Goal: Task Accomplishment & Management: Manage account settings

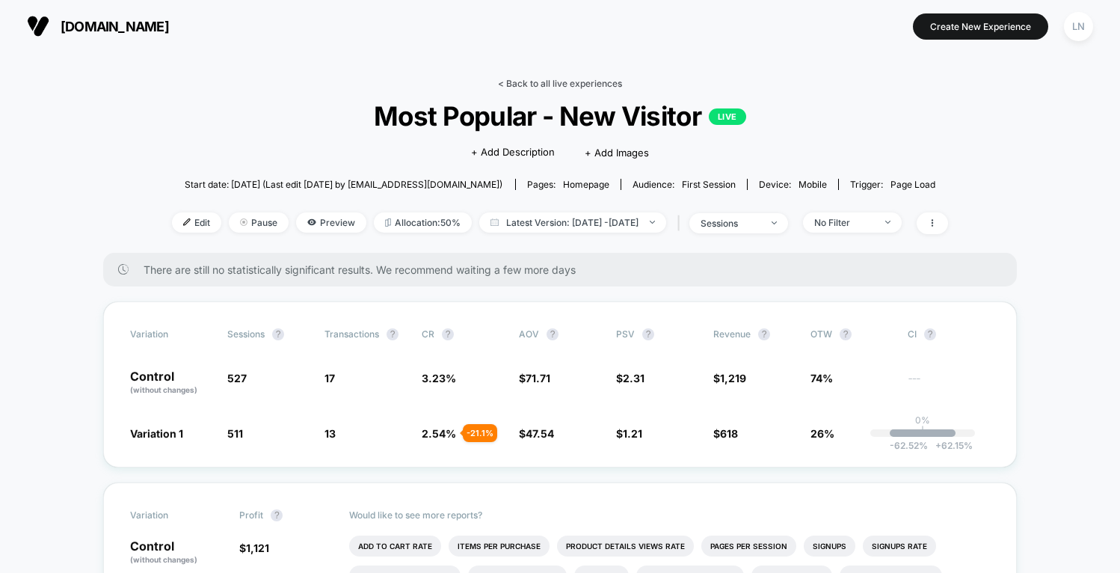
drag, startPoint x: 565, startPoint y: 59, endPoint x: 540, endPoint y: 79, distance: 31.4
click at [540, 79] on link "< Back to all live experiences" at bounding box center [560, 83] width 124 height 11
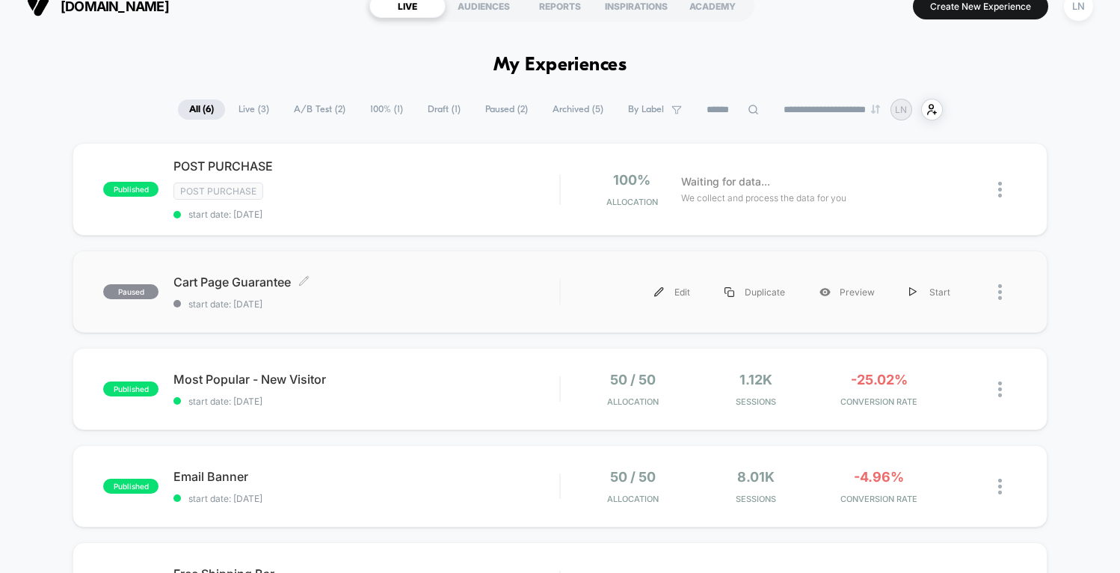
scroll to position [22, 0]
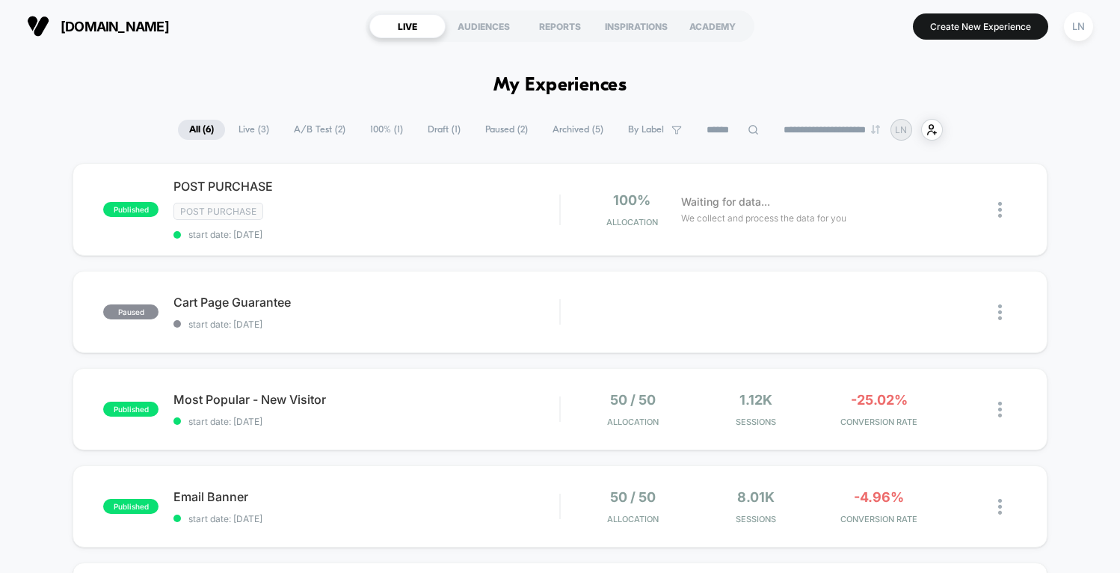
click at [458, 381] on div "published Most Popular - New Visitor start date: 12/09/2025 50 / 50 Allocation …" at bounding box center [560, 409] width 974 height 82
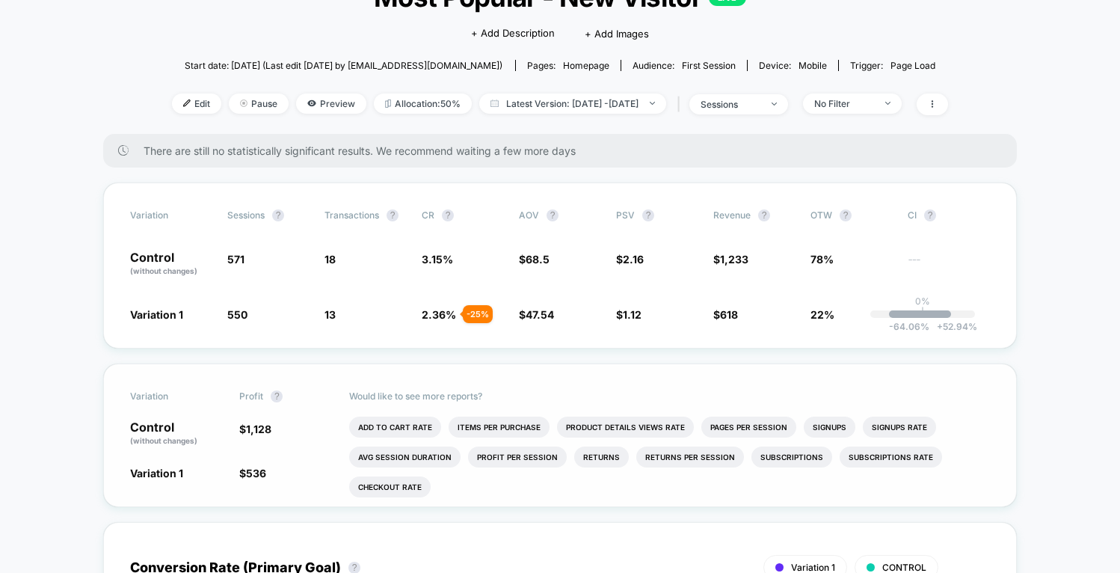
scroll to position [130, 0]
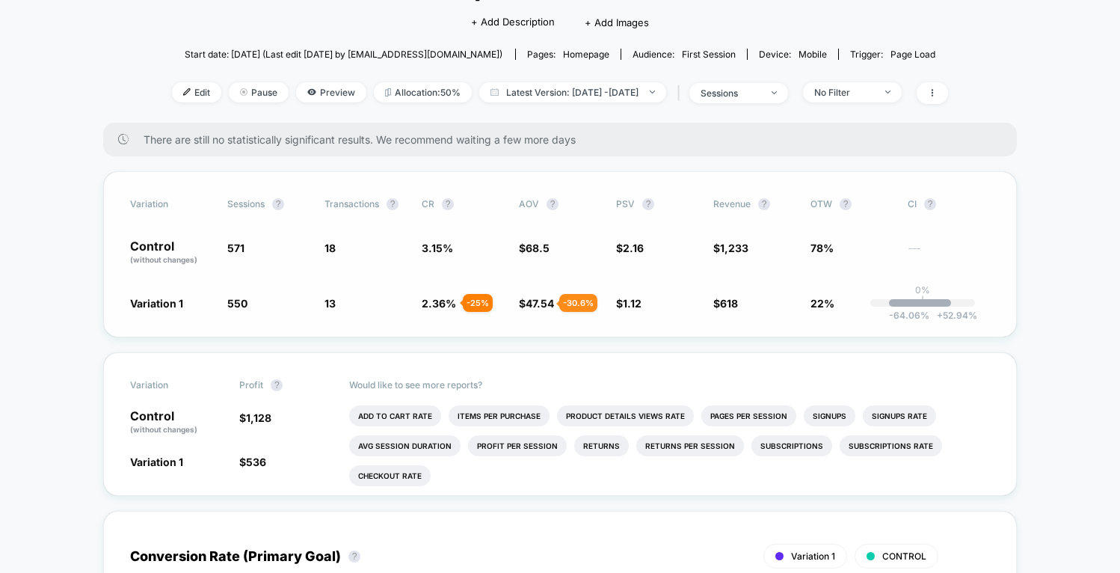
click at [541, 303] on span "47.54" at bounding box center [540, 303] width 28 height 13
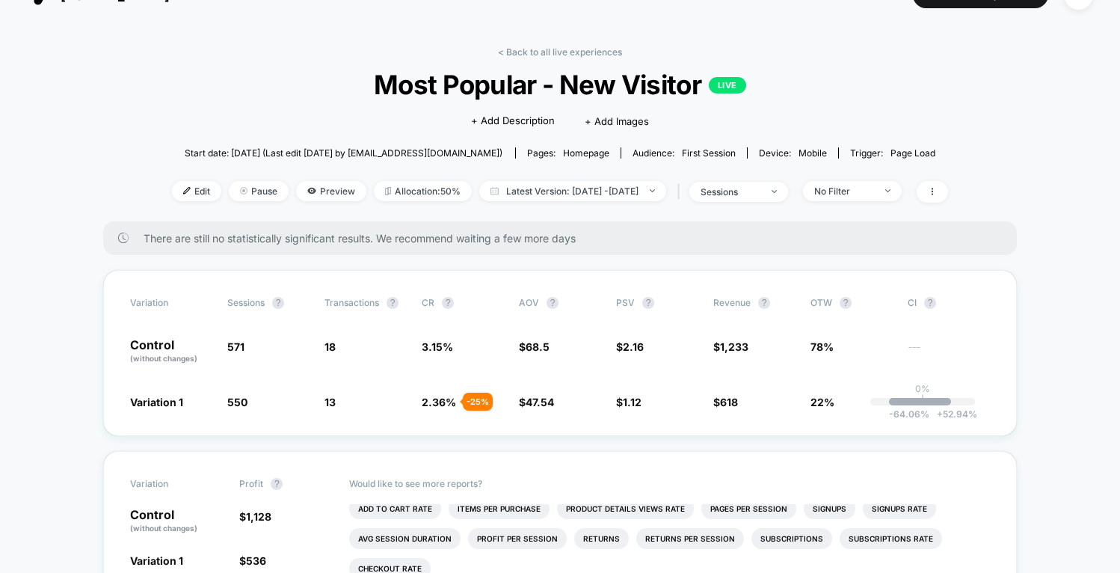
scroll to position [0, 0]
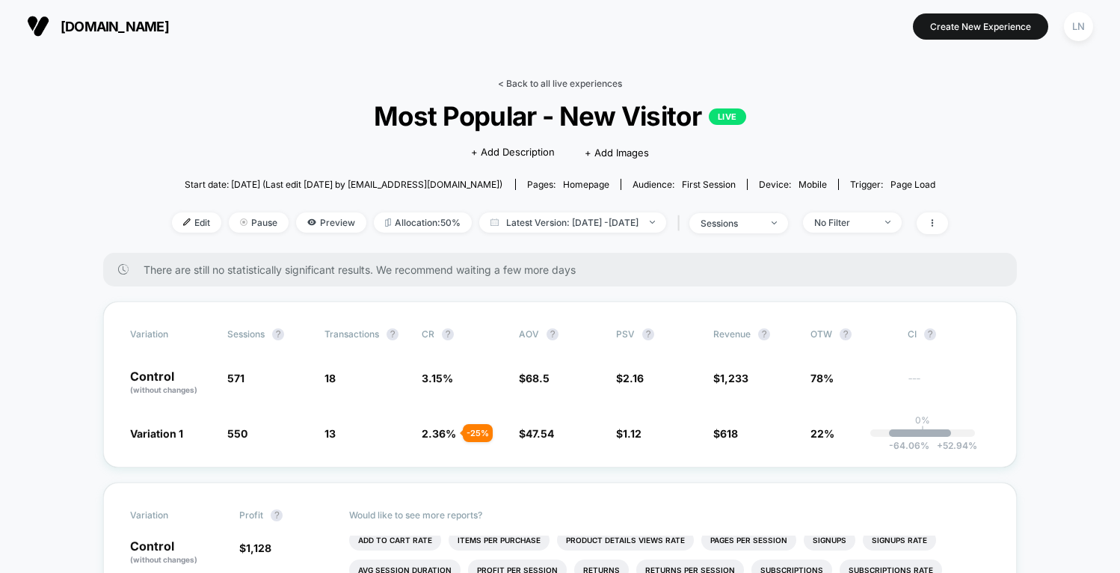
click at [534, 79] on link "< Back to all live experiences" at bounding box center [560, 83] width 124 height 11
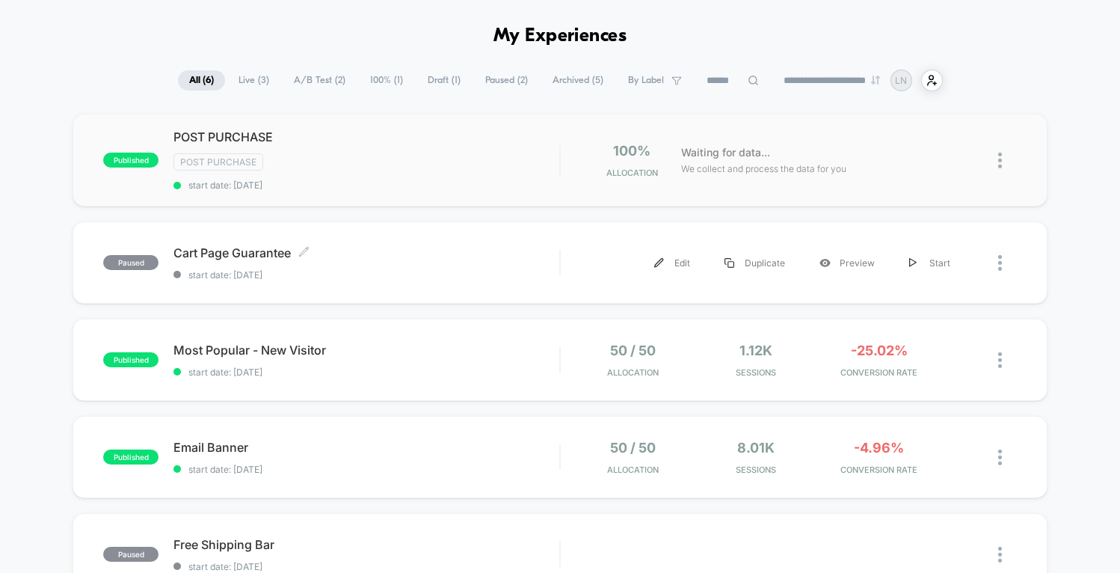
scroll to position [54, 0]
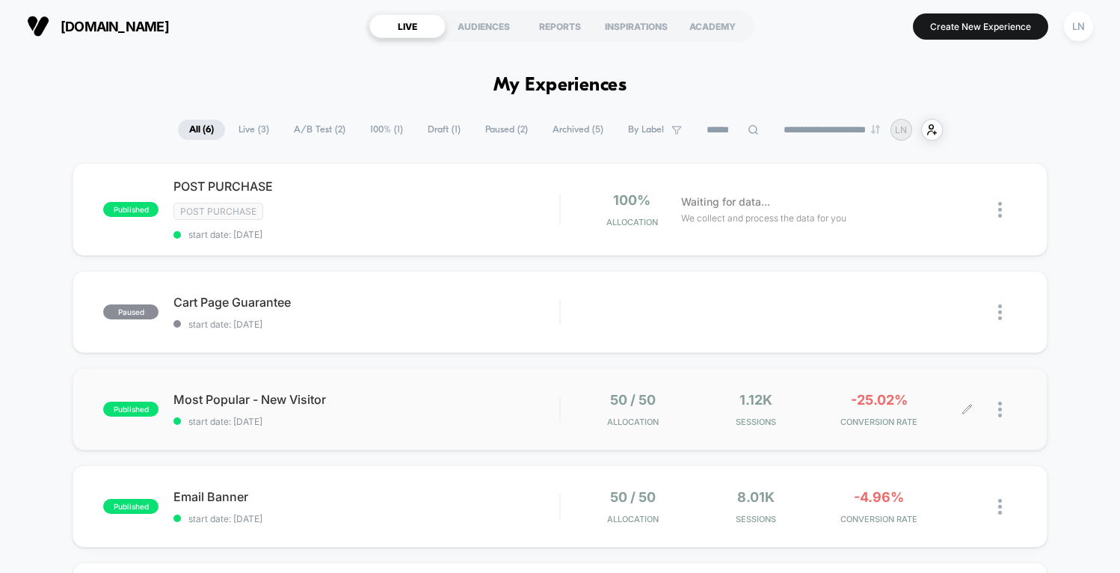
scroll to position [53, 0]
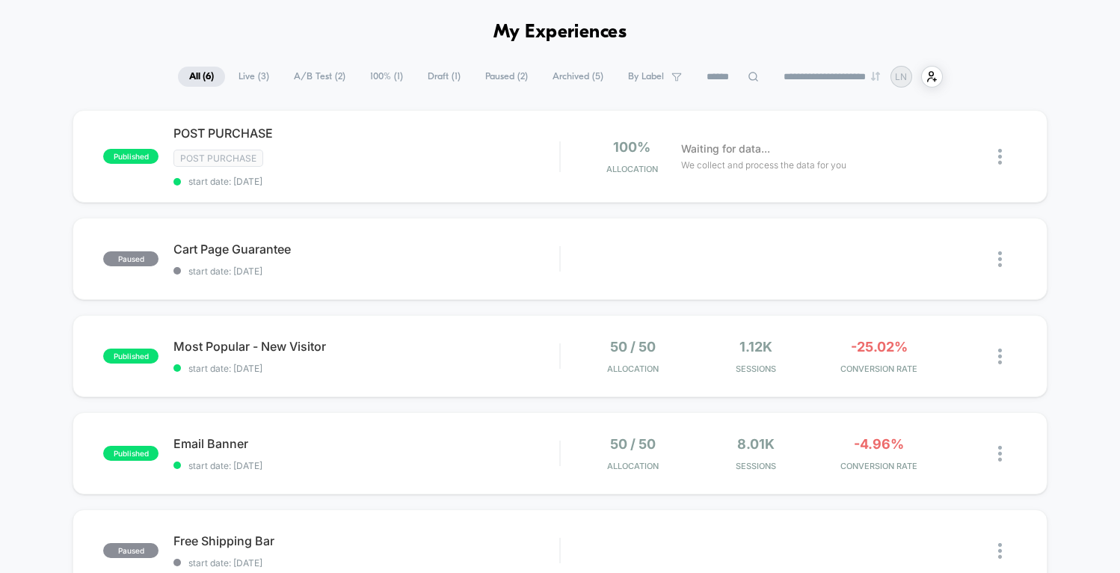
click at [1070, 337] on div "published POST PURCHASE Post Purchase start date: [DATE] 100% Allocation Waitin…" at bounding box center [560, 442] width 1120 height 664
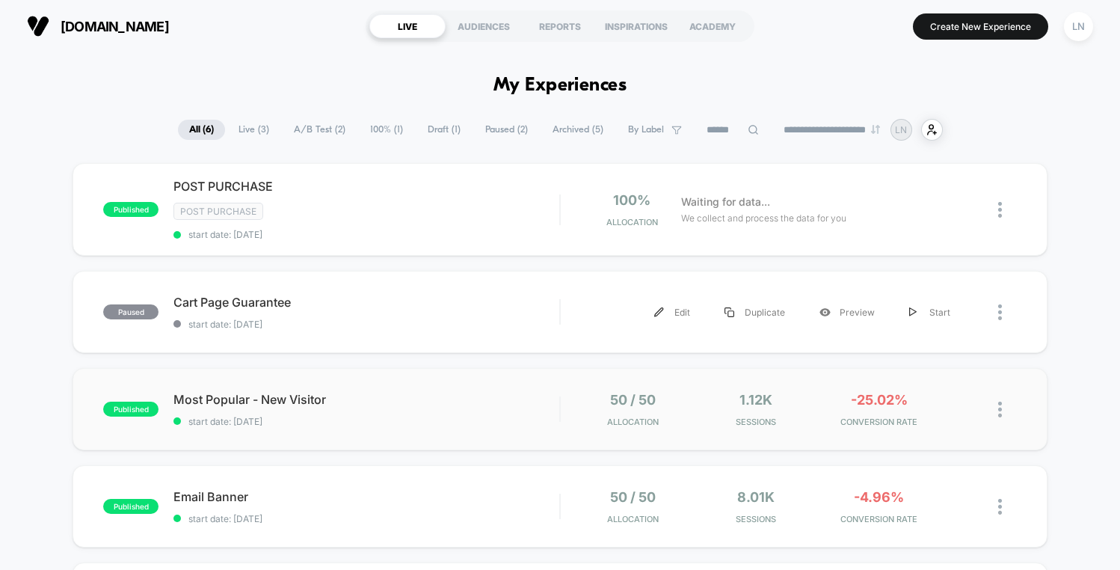
scroll to position [92, 0]
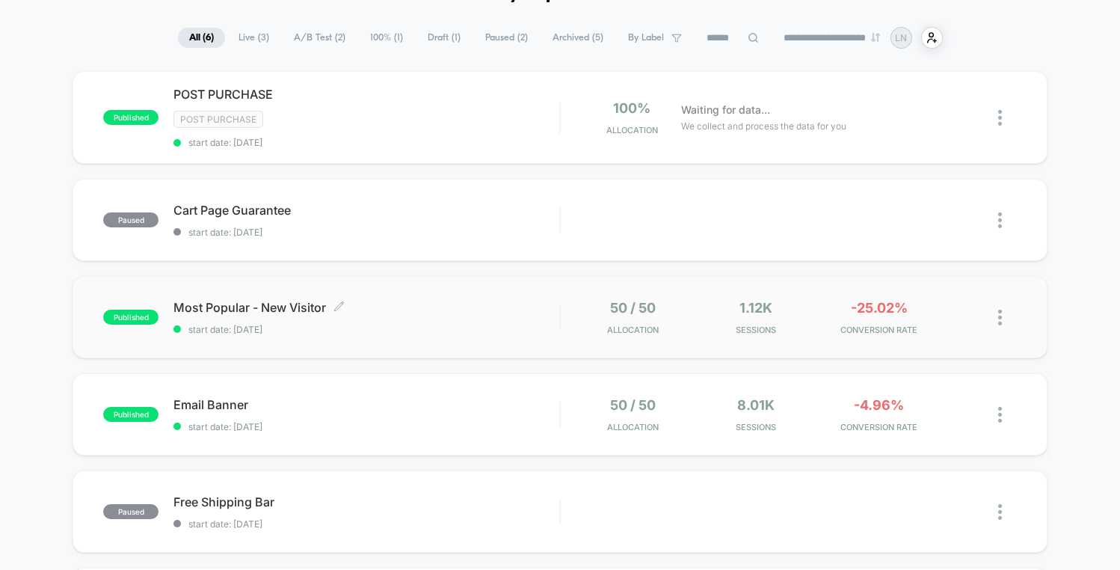
click at [457, 313] on span "Most Popular - New Visitor Click to edit experience details" at bounding box center [366, 307] width 386 height 15
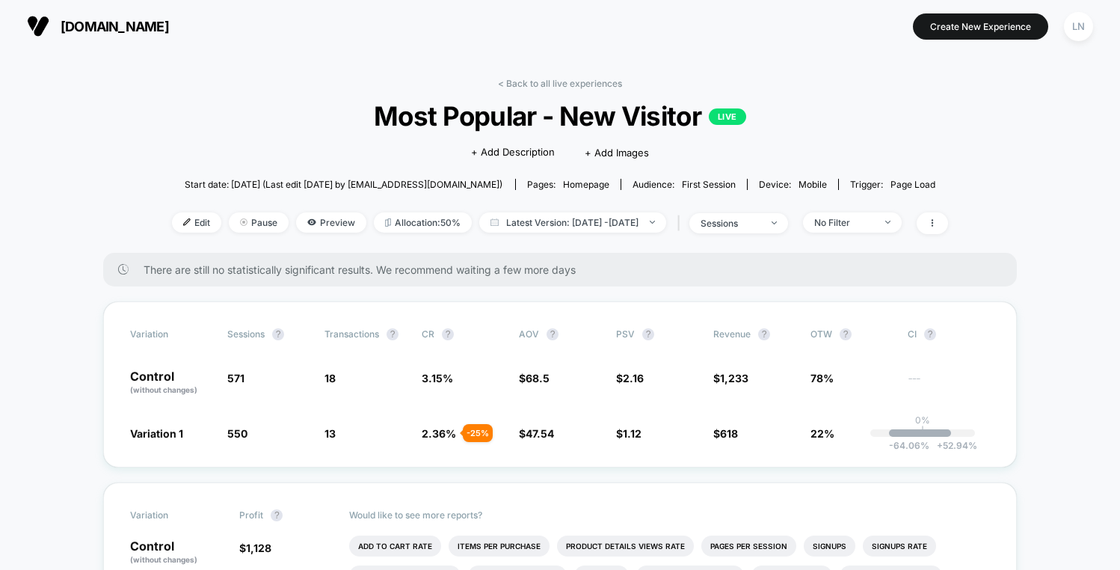
click at [172, 96] on div "< Back to all live experiences Most Popular - New Visitor LIVE Click to edit ex…" at bounding box center [560, 165] width 776 height 175
click at [560, 79] on link "< Back to all live experiences" at bounding box center [560, 83] width 124 height 11
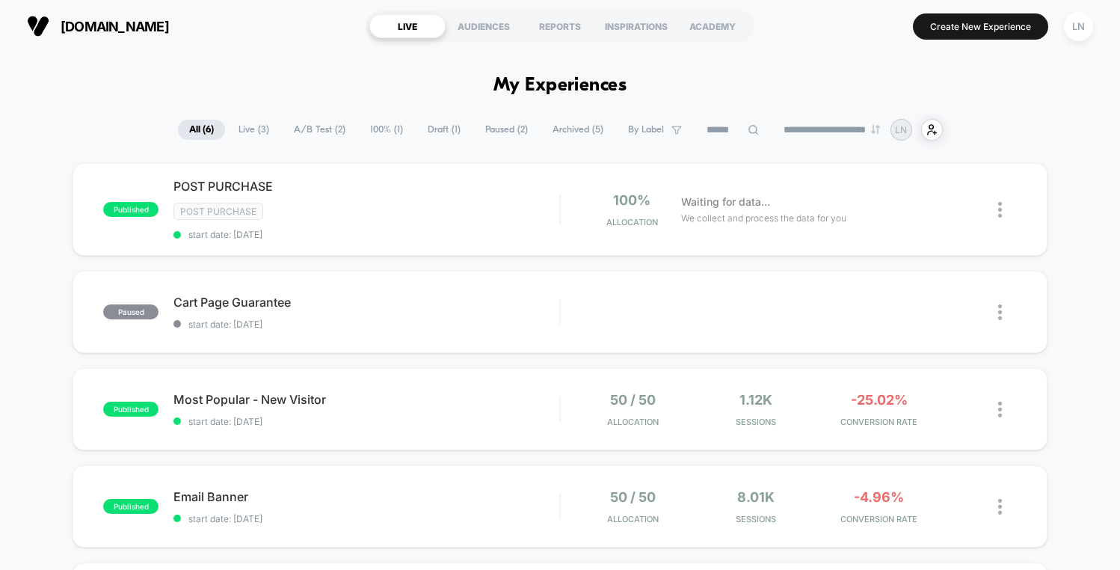
click at [51, 168] on div "published POST PURCHASE Post Purchase start date: [DATE] 100% Allocation Waitin…" at bounding box center [560, 495] width 1120 height 664
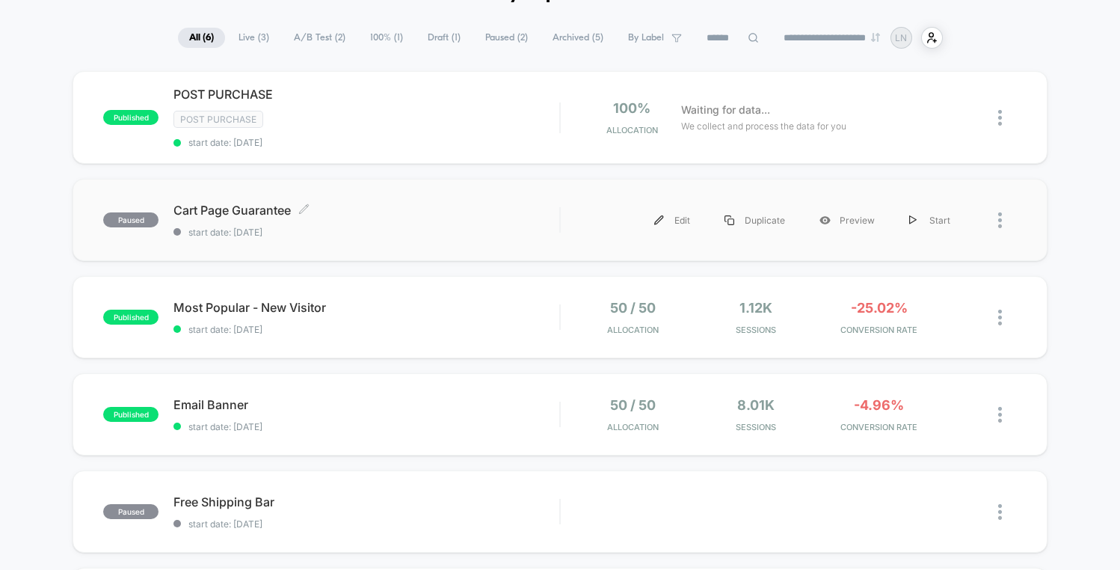
scroll to position [86, 0]
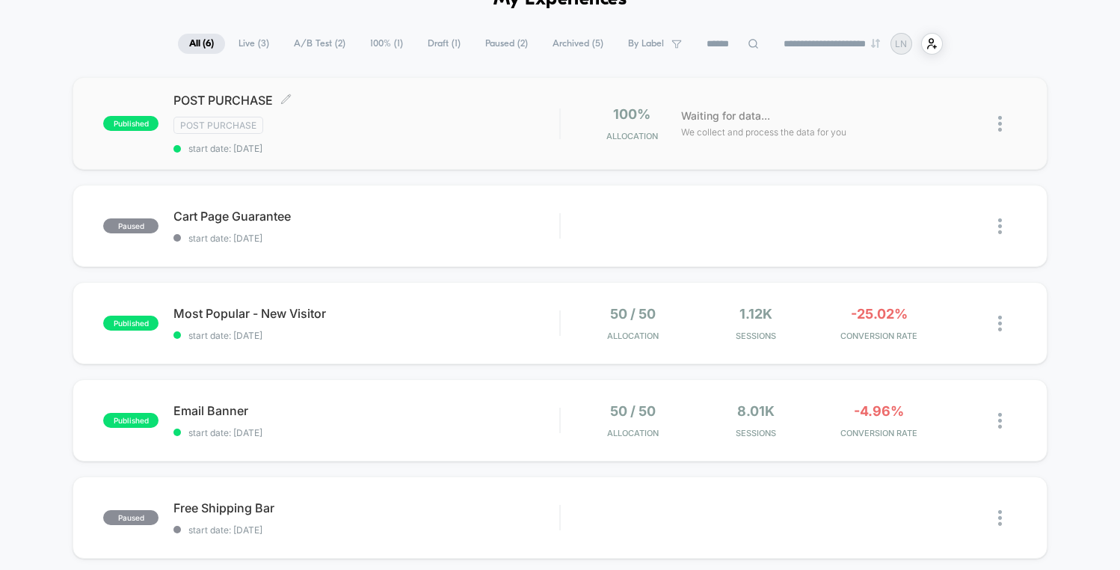
click at [463, 120] on div "Post Purchase" at bounding box center [366, 125] width 386 height 17
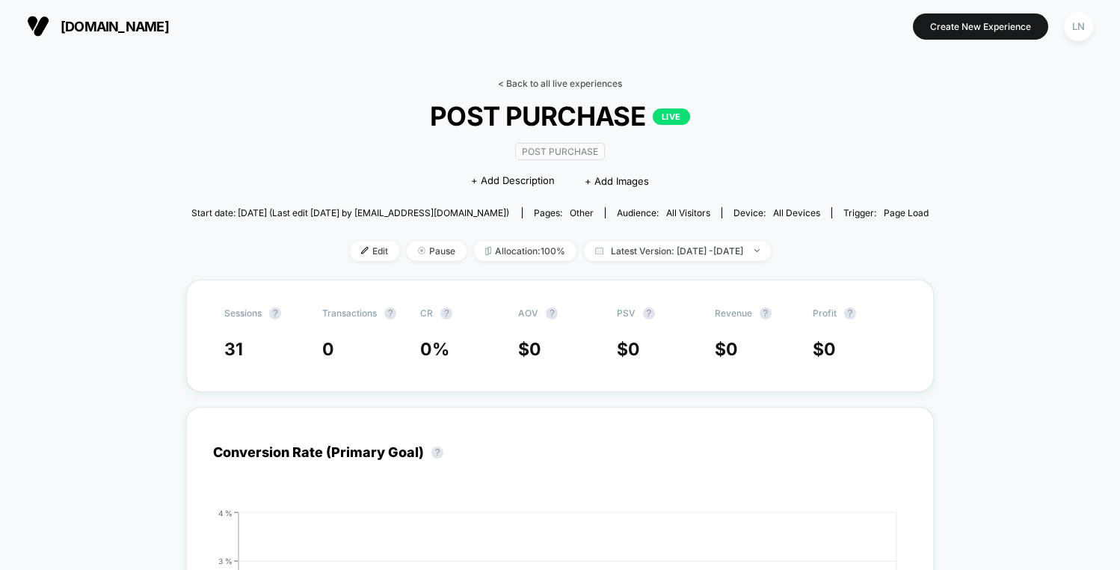
click at [568, 79] on link "< Back to all live experiences" at bounding box center [560, 83] width 124 height 11
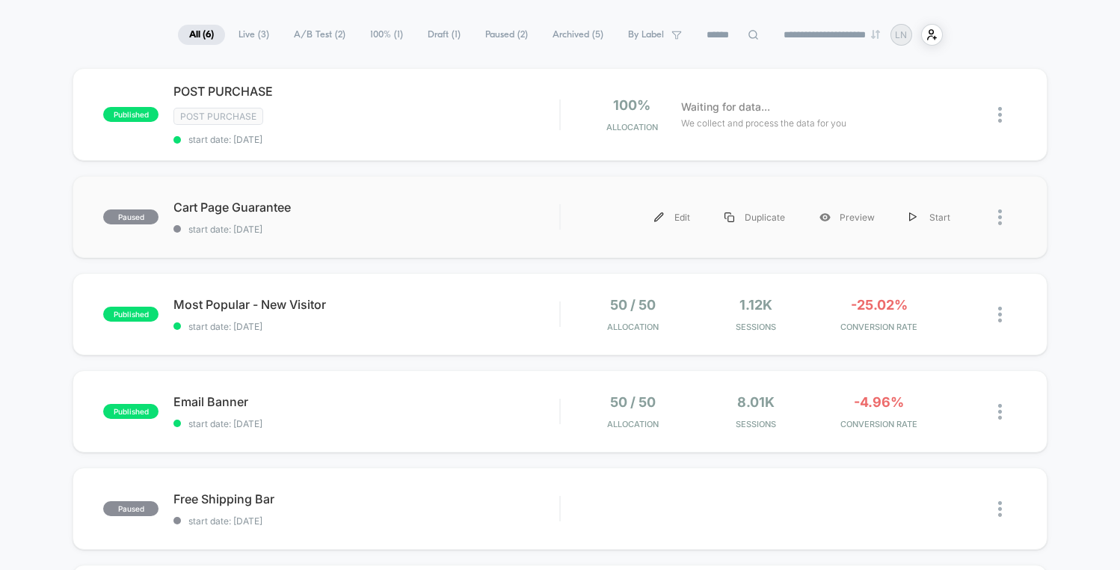
scroll to position [164, 0]
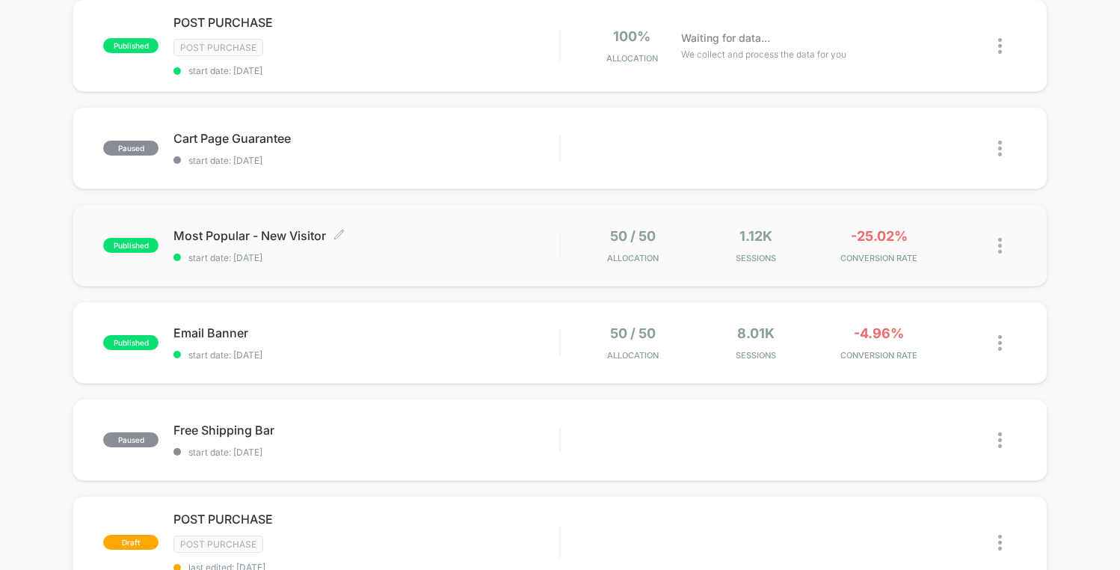
click at [331, 252] on span "start date: [DATE]" at bounding box center [366, 257] width 386 height 11
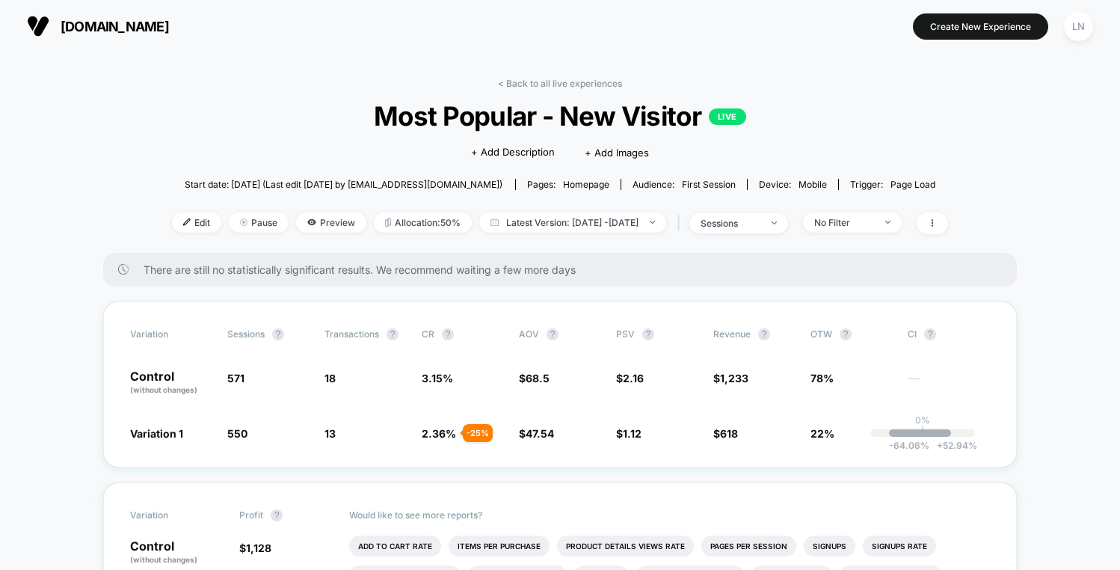
click at [574, 92] on div "< Back to all live experiences Most Popular - New Visitor LIVE Click to edit ex…" at bounding box center [560, 165] width 776 height 175
click at [578, 80] on link "< Back to all live experiences" at bounding box center [560, 83] width 124 height 11
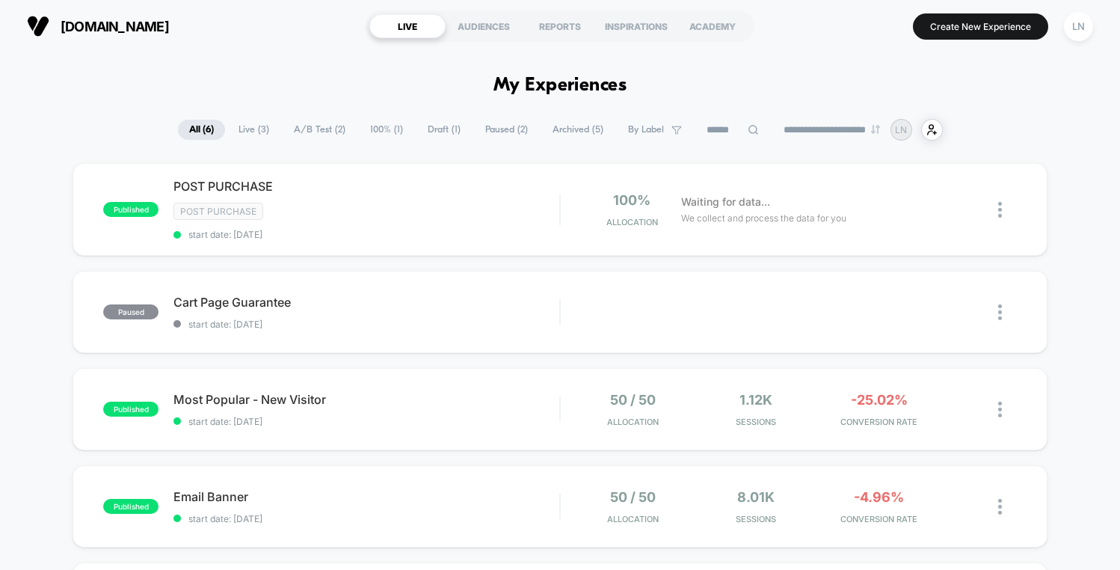
click at [99, 132] on div "**********" at bounding box center [560, 130] width 1120 height 22
click at [996, 206] on div at bounding box center [992, 209] width 49 height 35
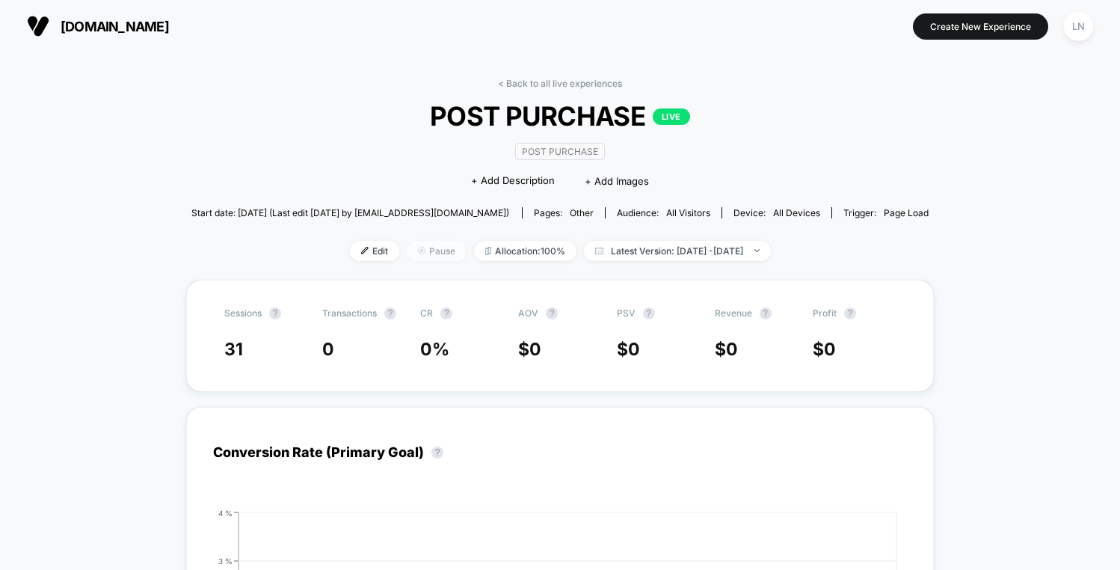
click at [407, 248] on span "Pause" at bounding box center [437, 251] width 60 height 20
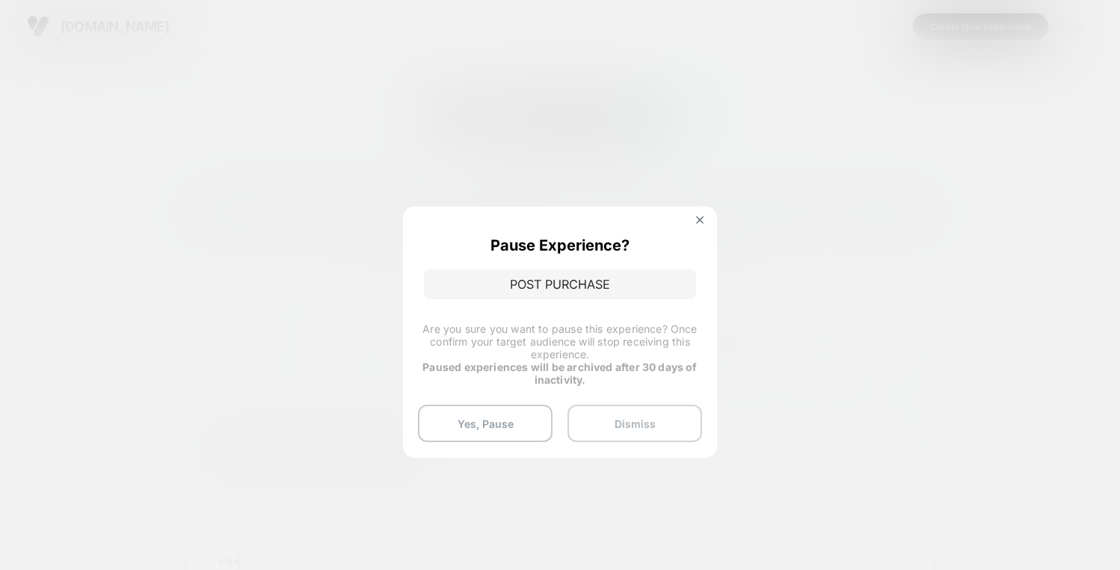
click at [634, 420] on button "Dismiss" at bounding box center [635, 423] width 135 height 37
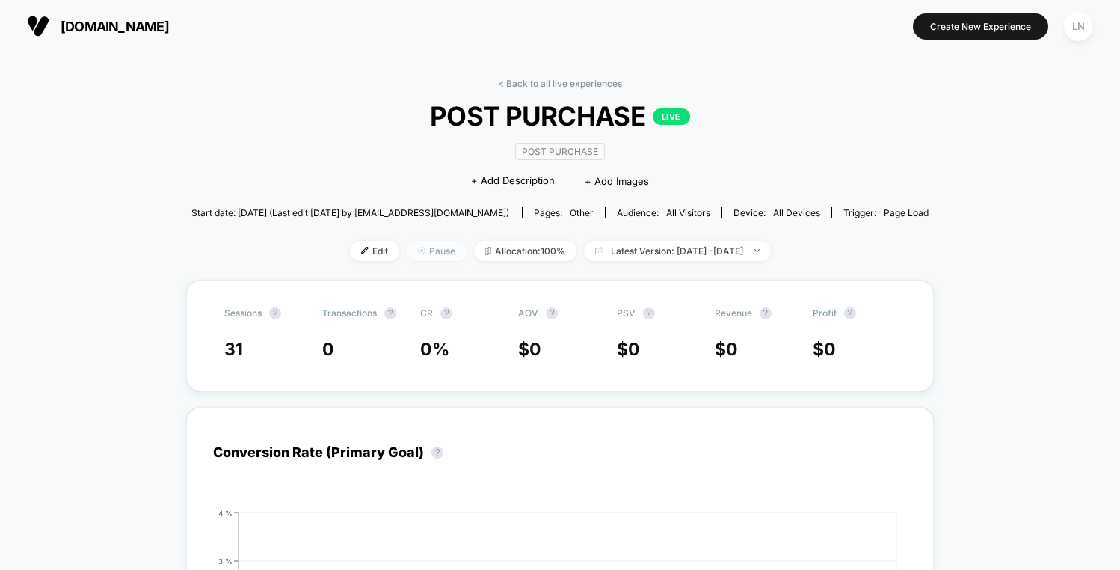
click at [407, 244] on span "Pause" at bounding box center [437, 251] width 60 height 20
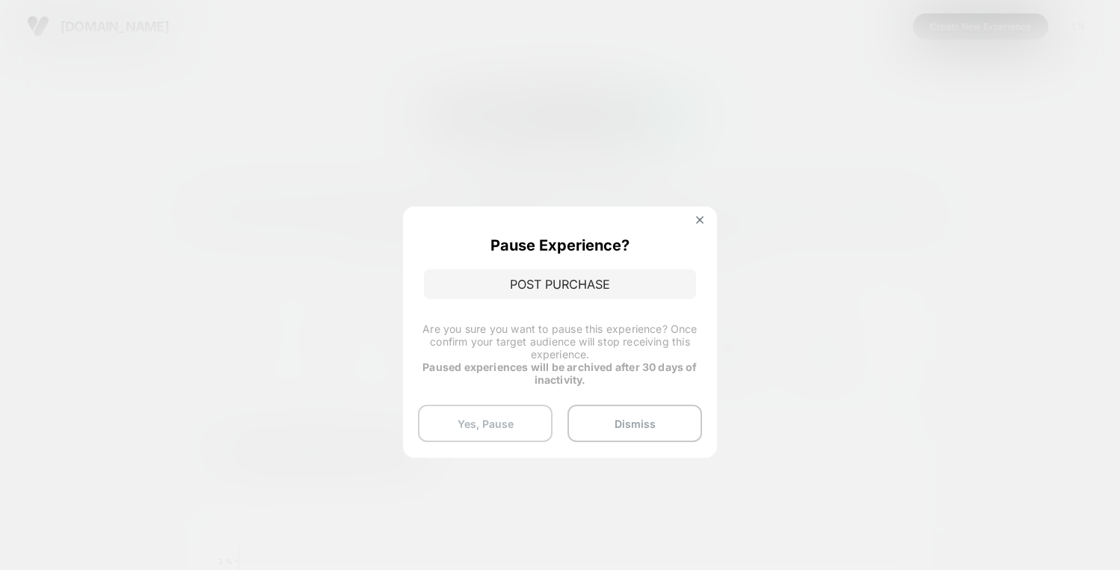
click at [525, 420] on button "Yes, Pause" at bounding box center [485, 423] width 135 height 37
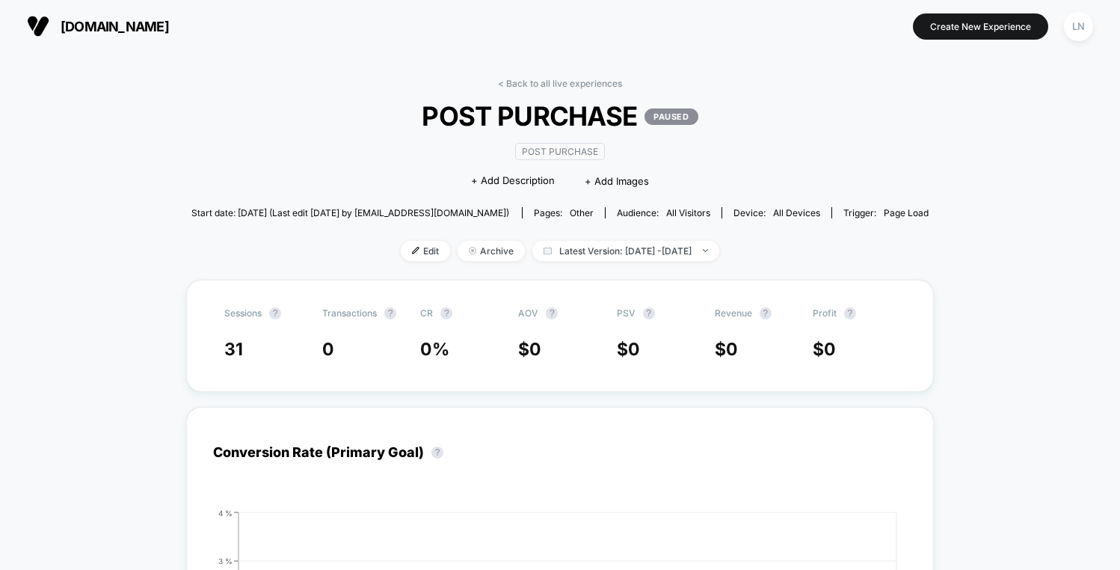
click at [581, 79] on link "< Back to all live experiences" at bounding box center [560, 83] width 124 height 11
